Goal: Task Accomplishment & Management: Use online tool/utility

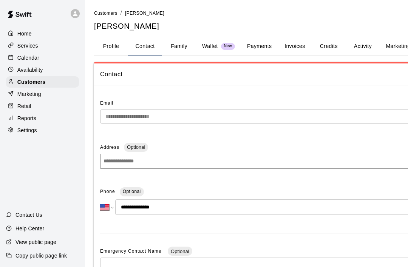
select select "**"
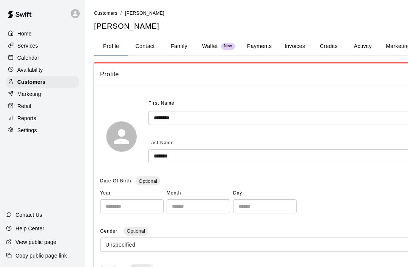
click at [31, 61] on p "Calendar" at bounding box center [28, 58] width 22 height 8
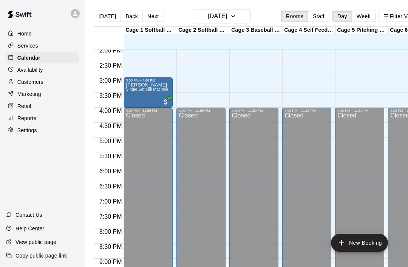
click at [151, 91] on span "Single Softball Machine" at bounding box center [147, 89] width 42 height 4
click at [134, 95] on icon "edit" at bounding box center [133, 95] width 7 height 7
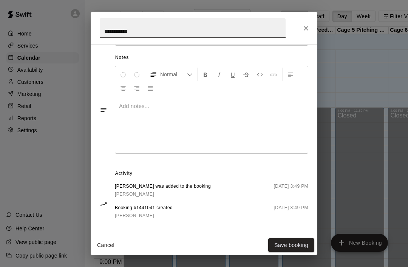
click at [306, 29] on icon "Close" at bounding box center [306, 28] width 5 height 5
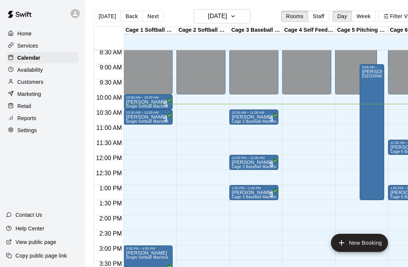
scroll to position [258, 0]
